Goal: Download file/media

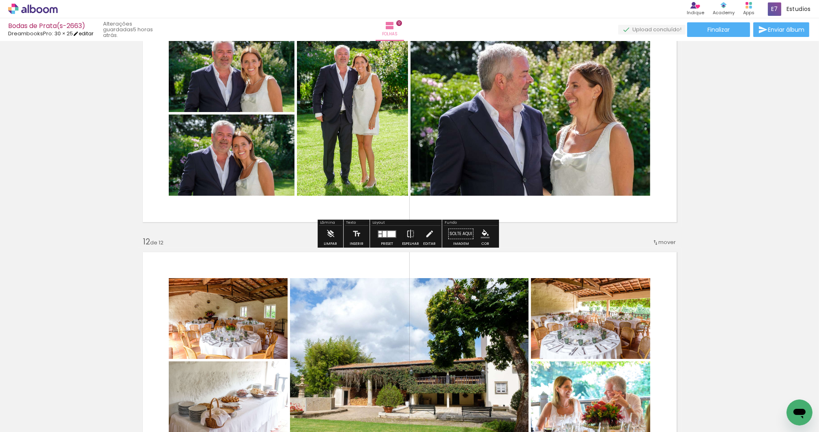
scroll to position [2373, 0]
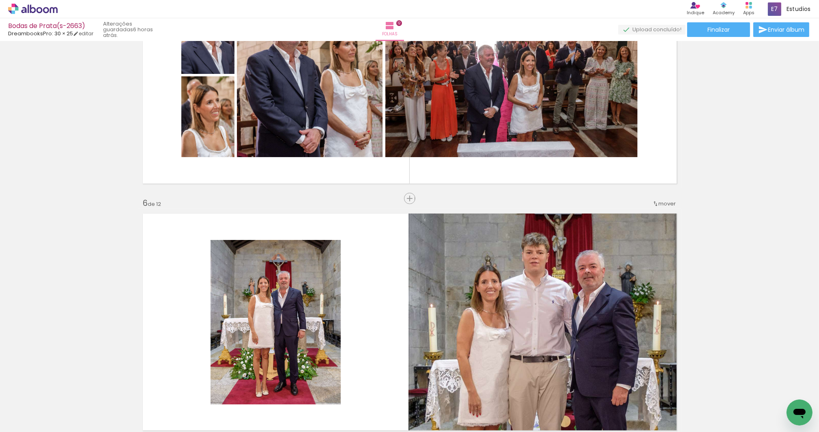
scroll to position [1423, 0]
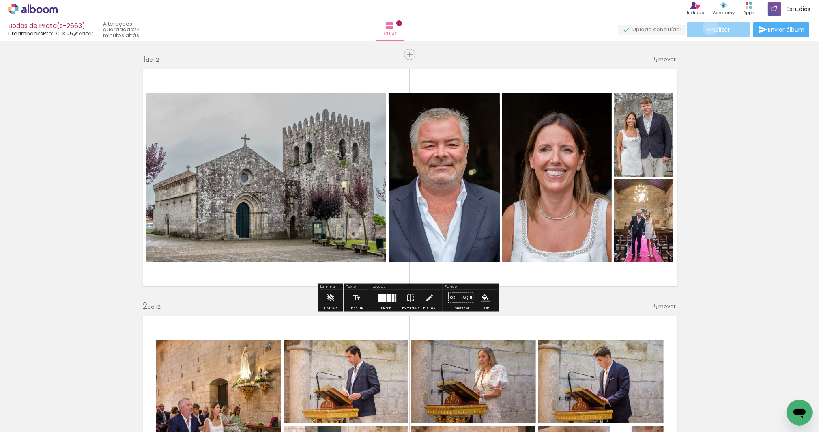
click at [708, 27] on span "Finalizar" at bounding box center [719, 30] width 22 height 6
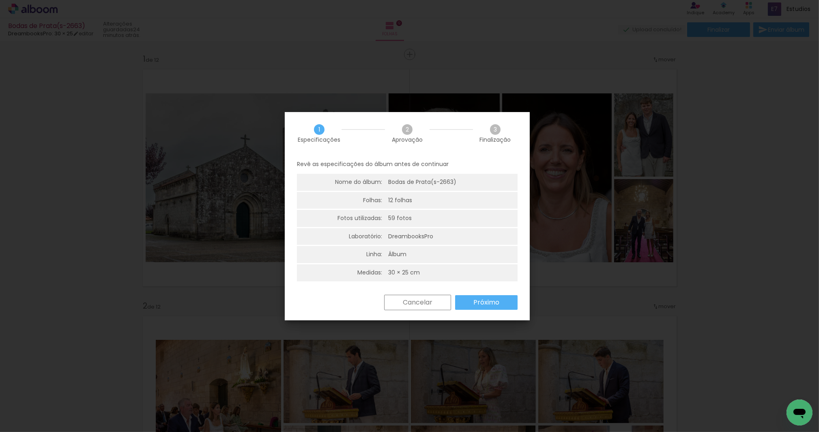
click at [0, 0] on slot "Próximo" at bounding box center [0, 0] width 0 height 0
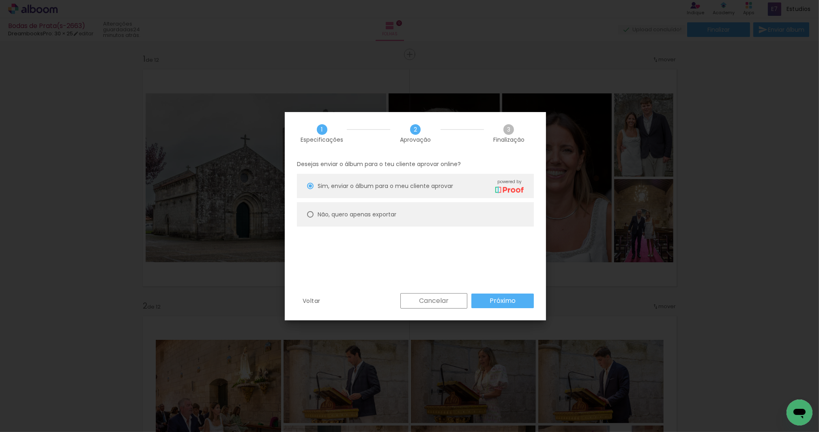
click at [0, 0] on slot "Não, quero apenas exportar" at bounding box center [0, 0] width 0 height 0
type paper-radio-button "on"
click at [488, 299] on paper-button "Próximo" at bounding box center [503, 300] width 62 height 15
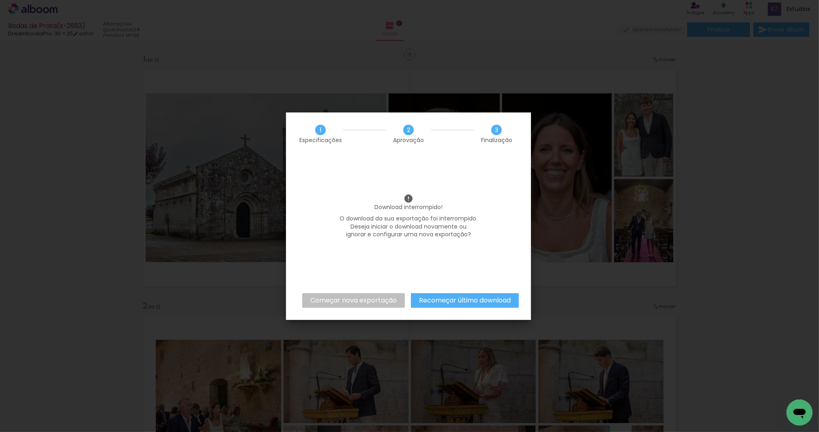
click at [0, 0] on slot "Recomeçar último download" at bounding box center [0, 0] width 0 height 0
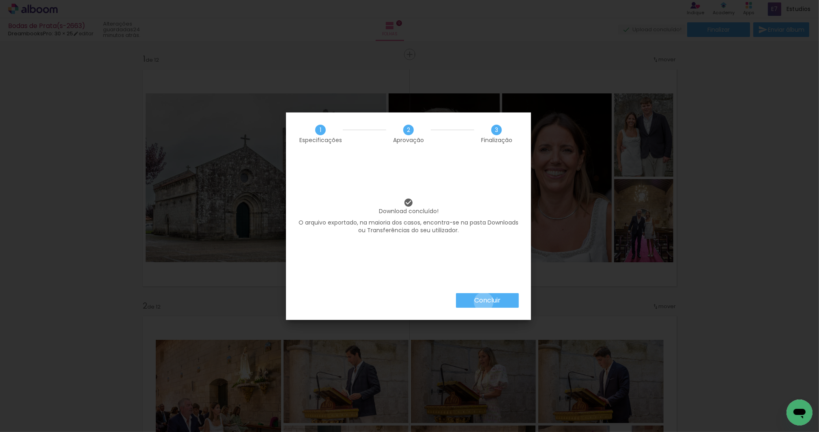
click at [0, 0] on slot "Concluir" at bounding box center [0, 0] width 0 height 0
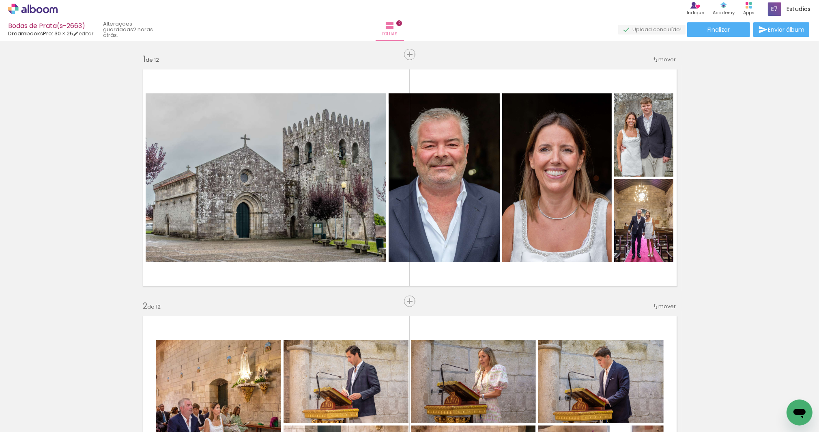
scroll to position [2899, 0]
